Goal: Contribute content: Contribute content

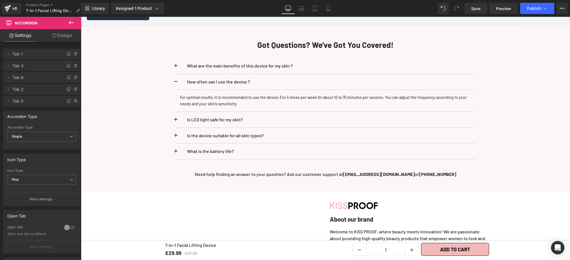
scroll to position [1711, 0]
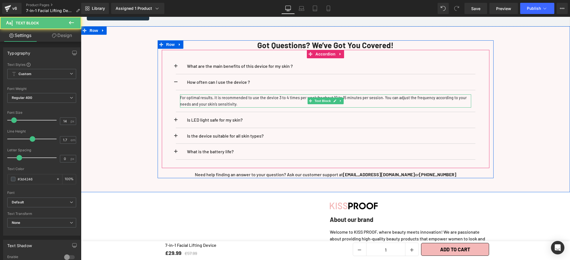
drag, startPoint x: 179, startPoint y: 98, endPoint x: 207, endPoint y: 102, distance: 27.4
click at [192, 100] on p "For optimal results, it is recommended to use the device 3 to 4 times per week …" at bounding box center [325, 100] width 291 height 13
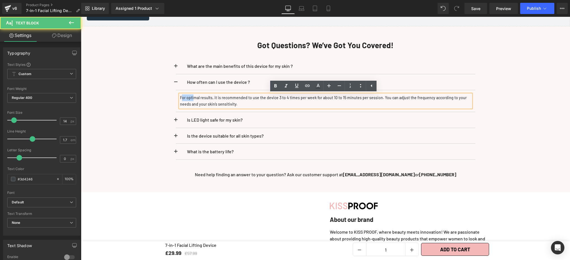
drag, startPoint x: 222, startPoint y: 104, endPoint x: 232, endPoint y: 106, distance: 9.8
click at [223, 104] on p "For optimal results, it is recommended to use the device 3 to 4 times per week …" at bounding box center [325, 100] width 291 height 13
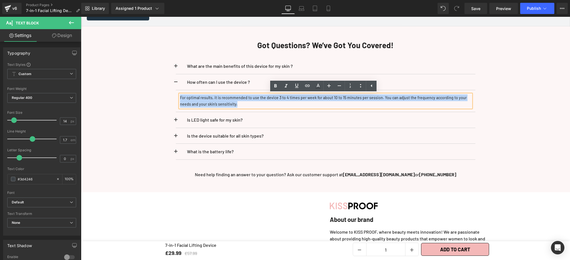
drag, startPoint x: 240, startPoint y: 106, endPoint x: 176, endPoint y: 97, distance: 64.5
click at [176, 97] on article "For optimal results, it is recommended to use the device 3 to 4 times per week …" at bounding box center [326, 101] width 300 height 22
copy p "For optimal results, it is recommended to use the device 3 to 4 times per week …"
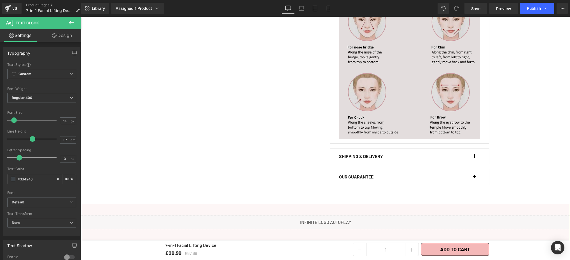
scroll to position [397, 0]
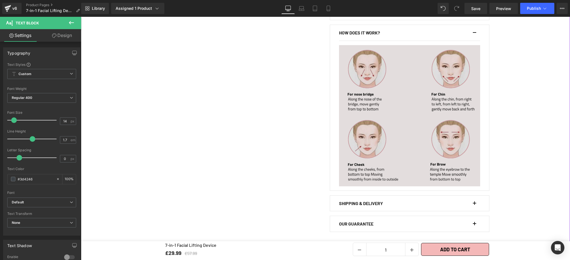
click at [404, 98] on img at bounding box center [409, 115] width 141 height 141
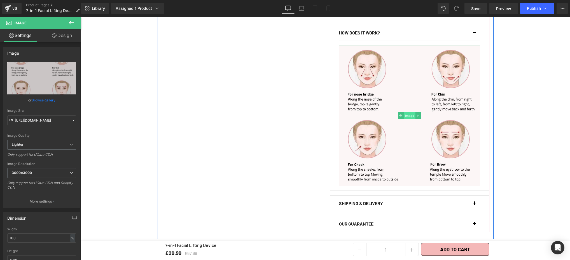
click at [405, 116] on span "Image" at bounding box center [410, 115] width 12 height 7
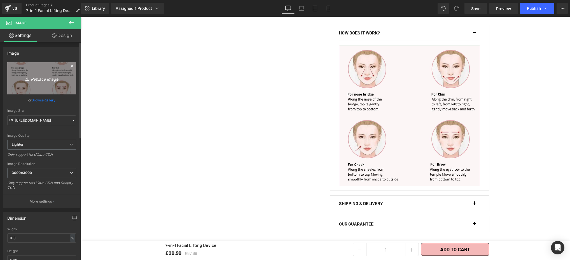
click at [38, 78] on icon "Replace Image" at bounding box center [41, 78] width 45 height 7
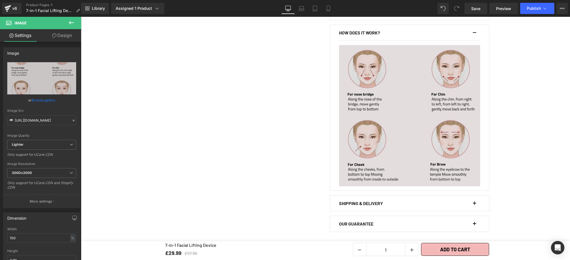
type input "C:\fakepath\7-in-1 Facial Lifting Device (5).webp"
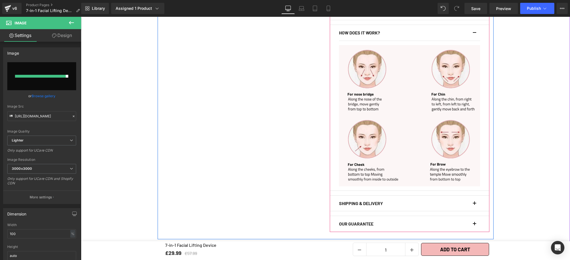
type input "[URL][DOMAIN_NAME]"
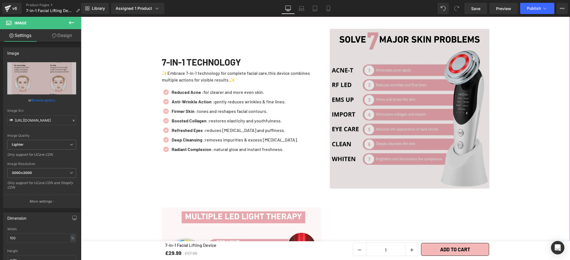
scroll to position [634, 0]
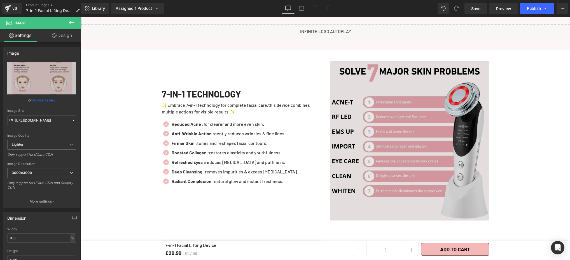
click at [403, 131] on img at bounding box center [410, 141] width 160 height 160
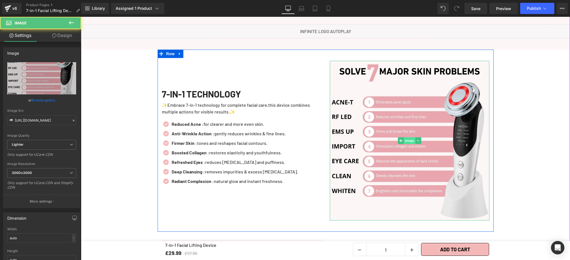
click at [407, 141] on span "Image" at bounding box center [410, 140] width 12 height 7
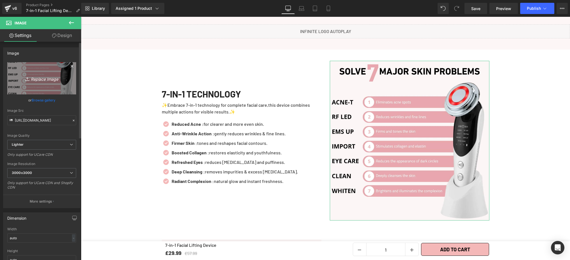
click at [47, 87] on link "Replace Image" at bounding box center [41, 78] width 69 height 32
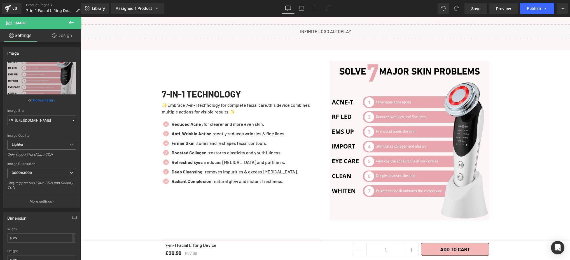
type input "C:\fakepath\7-in-1 Facial Lifting Device.webp"
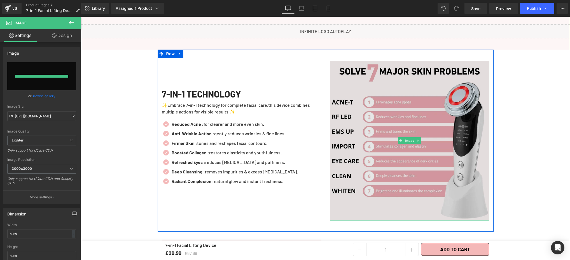
type input "[URL][DOMAIN_NAME]"
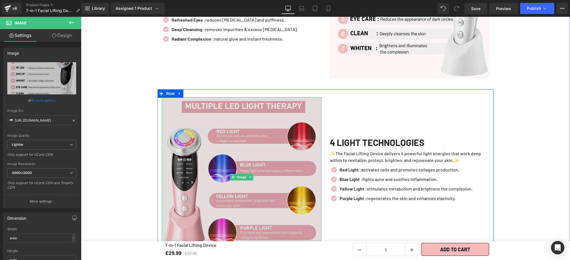
scroll to position [787, 0]
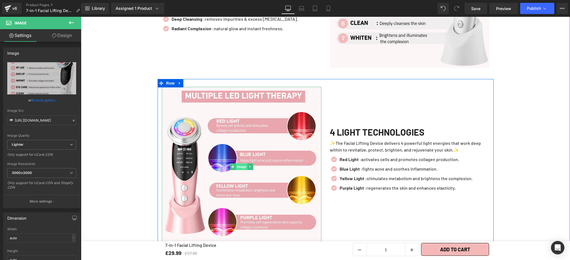
click at [236, 166] on span "Image" at bounding box center [242, 166] width 12 height 7
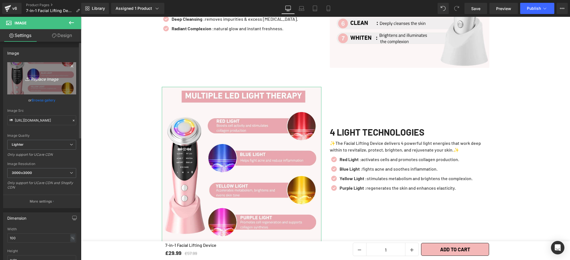
click at [43, 79] on icon "Replace Image" at bounding box center [41, 78] width 45 height 7
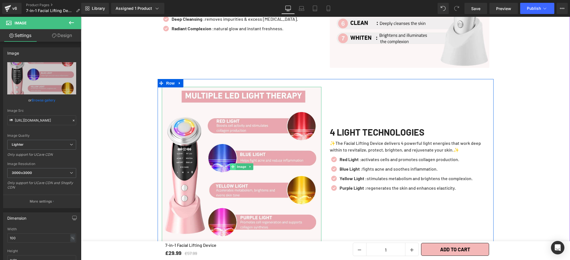
click at [236, 169] on span "Image" at bounding box center [242, 166] width 12 height 7
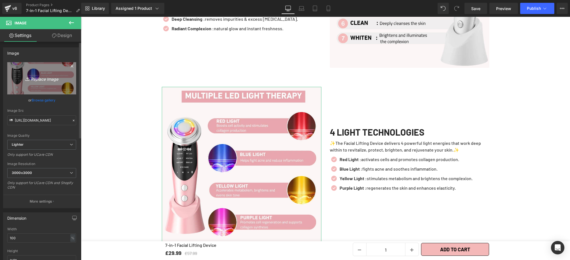
click at [40, 77] on icon "Replace Image" at bounding box center [41, 78] width 45 height 7
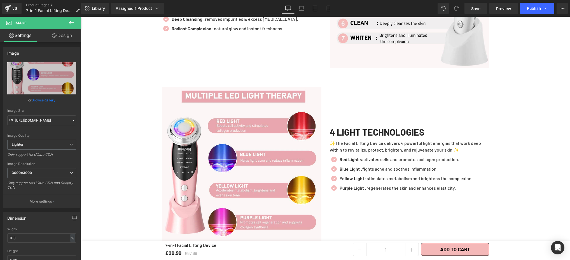
type input "C:\fakepath\Appareil pour Lifting Visage 7 en 1.webp"
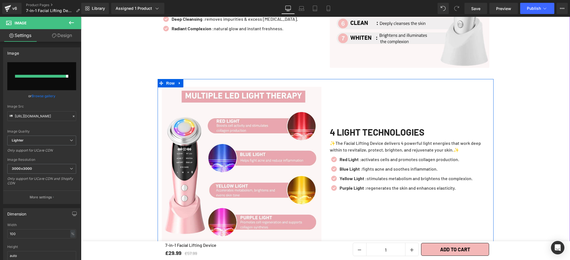
type input "[URL][DOMAIN_NAME]"
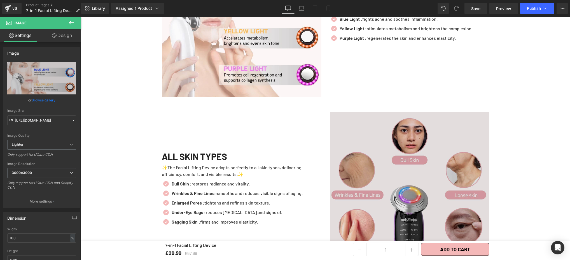
scroll to position [959, 0]
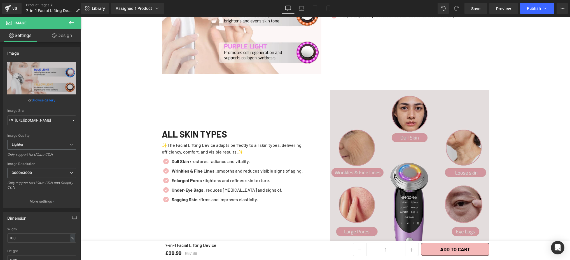
click at [408, 178] on img at bounding box center [410, 170] width 160 height 160
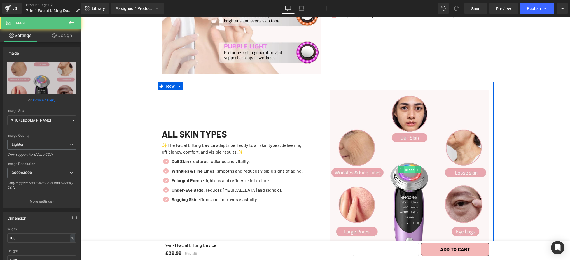
click at [406, 170] on span "Image" at bounding box center [410, 169] width 12 height 7
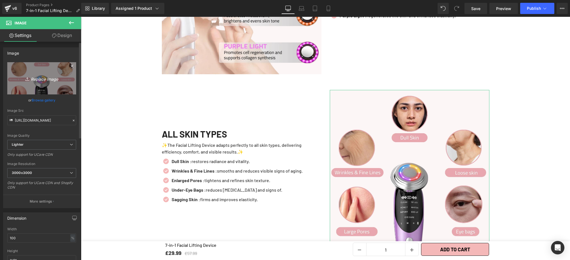
click at [45, 79] on icon "Replace Image" at bounding box center [41, 78] width 45 height 7
type input "C:\fakepath\7-in-1 Facial Lifting Device (4).webp"
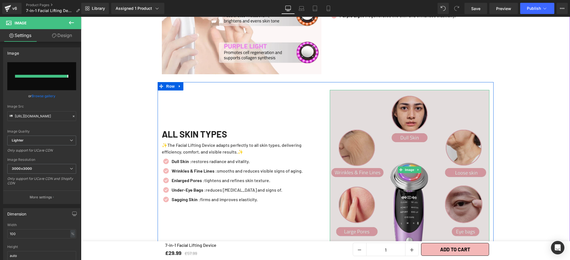
type input "[URL][DOMAIN_NAME]"
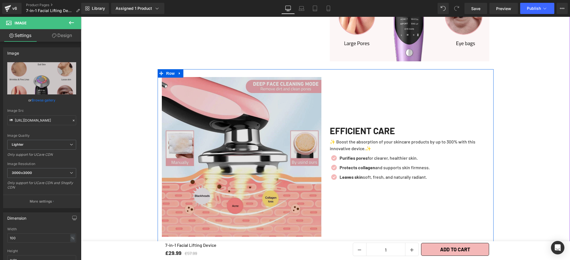
scroll to position [1174, 0]
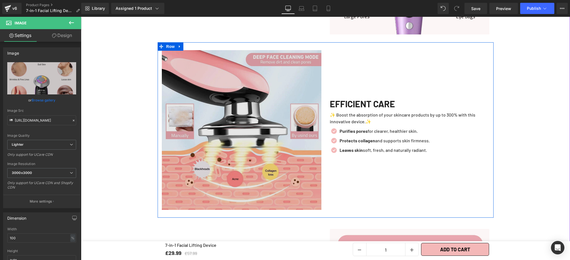
click at [253, 136] on img at bounding box center [242, 130] width 160 height 160
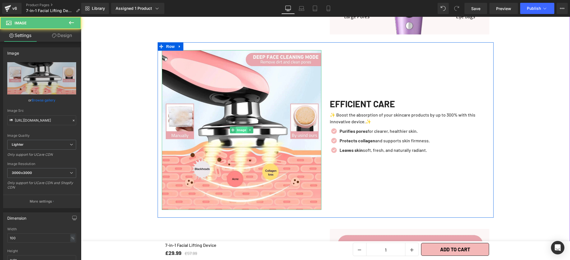
click at [241, 131] on span "Image" at bounding box center [242, 130] width 12 height 7
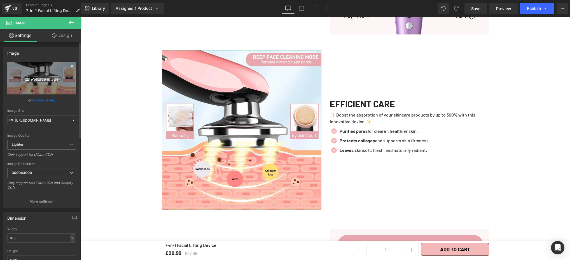
click at [33, 75] on icon "Replace Image" at bounding box center [41, 78] width 45 height 7
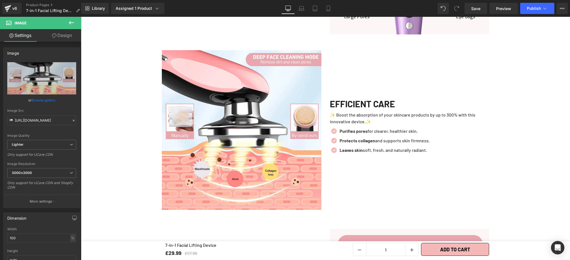
type input "C:\fakepath\7-in-1 Facial Lifting Device (2).webp"
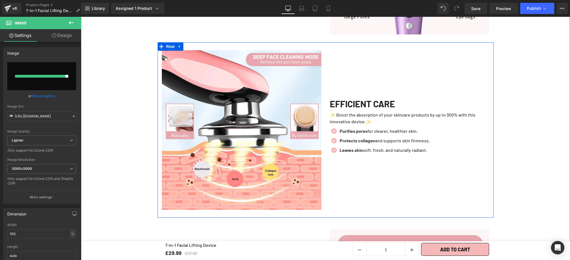
type input "[URL][DOMAIN_NAME]"
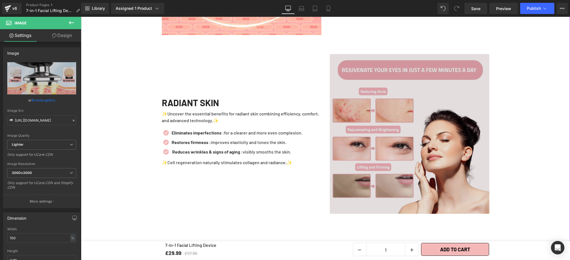
scroll to position [1350, 0]
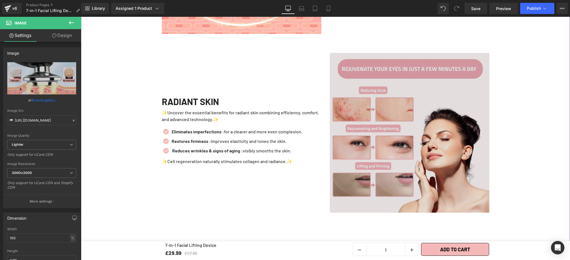
click at [406, 158] on img at bounding box center [410, 133] width 160 height 160
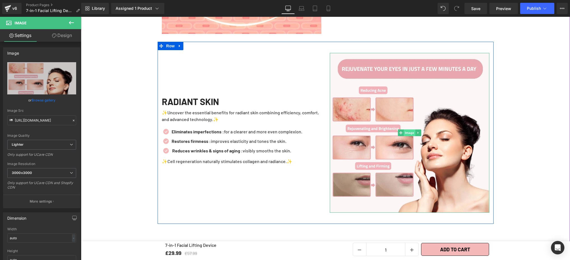
click at [407, 133] on span "Image" at bounding box center [410, 132] width 12 height 7
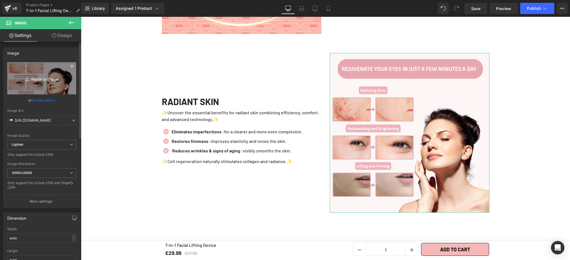
click at [28, 73] on link "Replace Image" at bounding box center [41, 78] width 69 height 32
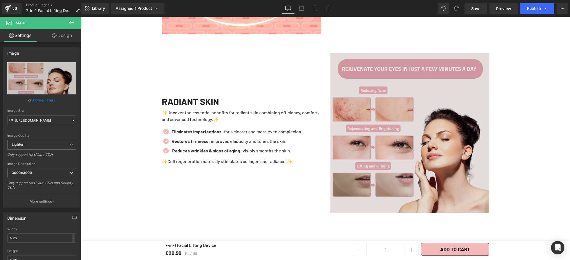
type input "C:\fakepath\7-in-1 Facial Lifting Device (3).webp"
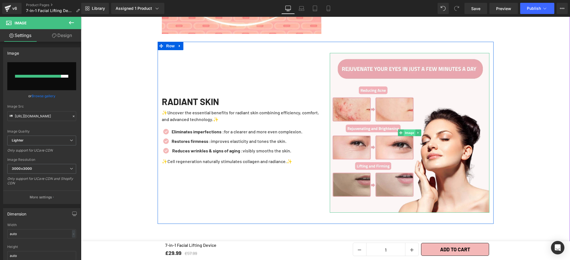
click at [404, 136] on span "Image" at bounding box center [410, 132] width 12 height 7
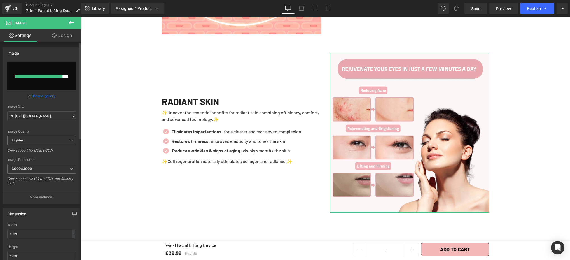
click at [44, 72] on input "file" at bounding box center [41, 76] width 69 height 28
type input "C:\fakepath\7-in-1 Facial Lifting Device (3).webp"
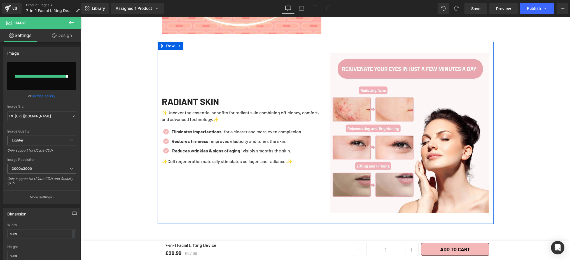
type input "[URL][DOMAIN_NAME]"
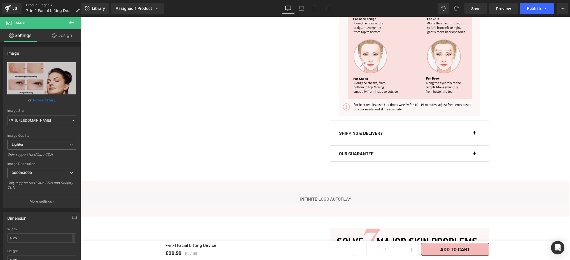
scroll to position [461, 0]
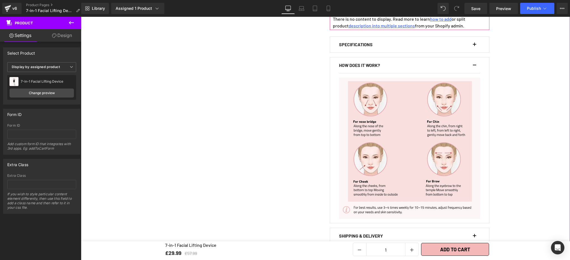
scroll to position [326, 0]
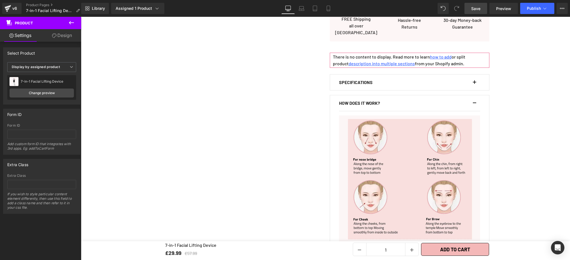
click at [479, 9] on span "Save" at bounding box center [475, 9] width 9 height 6
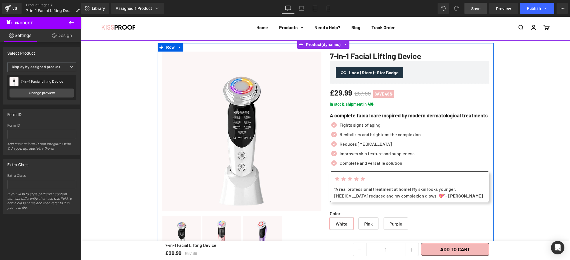
scroll to position [0, 0]
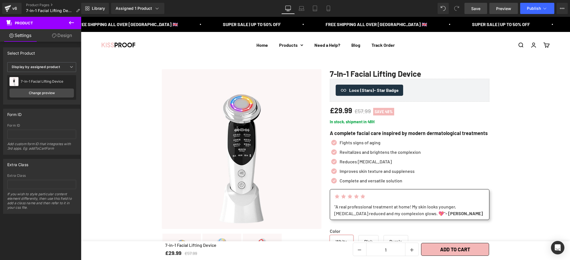
click at [505, 10] on span "Preview" at bounding box center [503, 9] width 15 height 6
click at [538, 10] on span "Publish" at bounding box center [534, 8] width 14 height 4
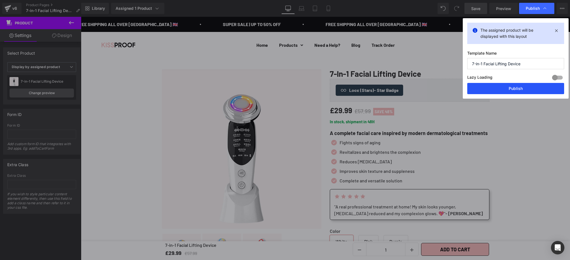
click at [540, 89] on button "Publish" at bounding box center [515, 88] width 97 height 11
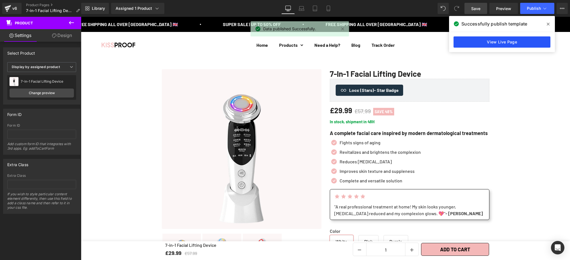
click at [500, 43] on link "View Live Page" at bounding box center [502, 41] width 97 height 11
